Goal: Navigation & Orientation: Find specific page/section

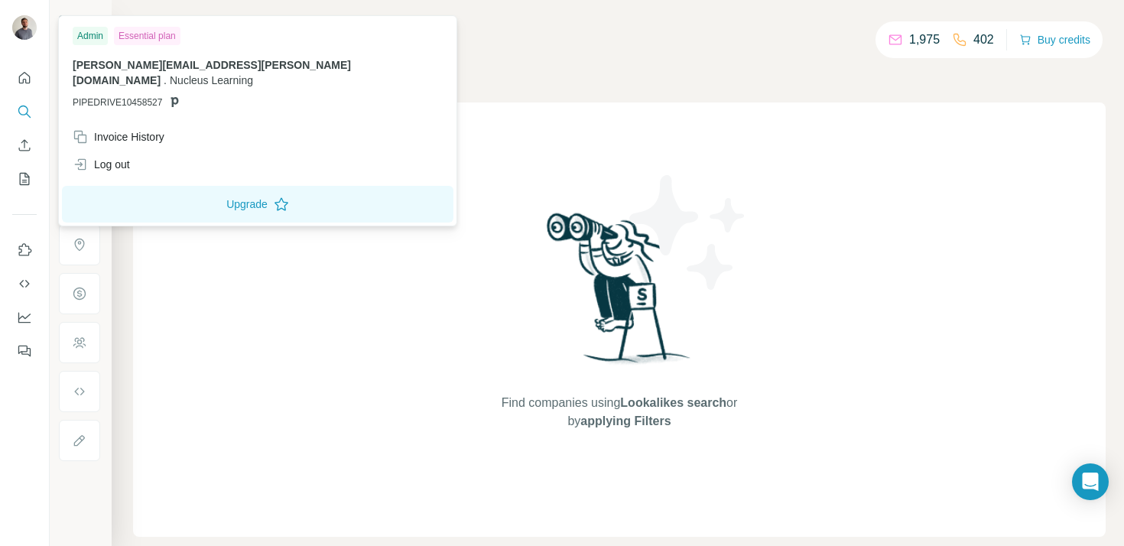
click at [21, 15] on img at bounding box center [24, 27] width 24 height 24
click at [26, 74] on icon "Quick start" at bounding box center [24, 77] width 15 height 15
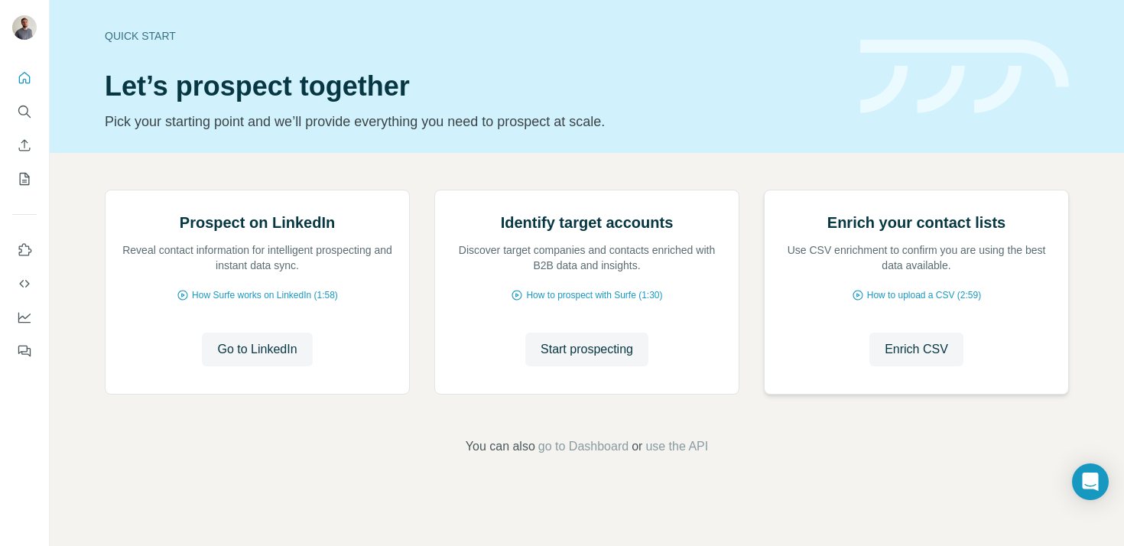
scroll to position [115, 0]
click at [587, 456] on span "go to Dashboard" at bounding box center [583, 446] width 90 height 18
